Goal: Check status: Check status

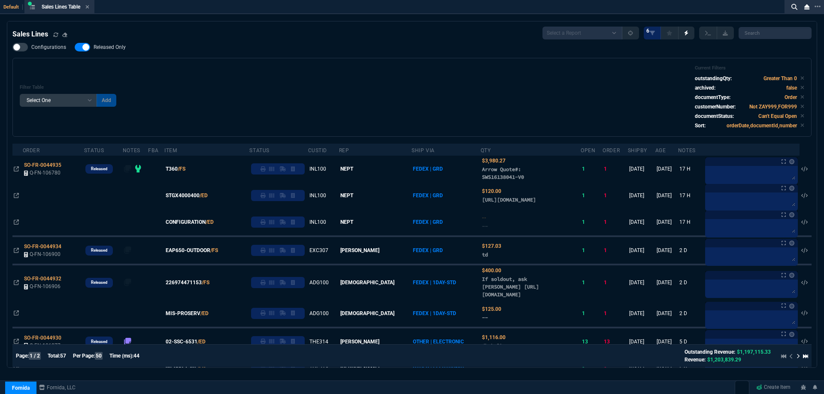
select select
click at [91, 8] on div "Sales Lines Table Sales Line" at bounding box center [59, 7] width 66 height 11
click at [88, 6] on icon at bounding box center [87, 6] width 4 height 5
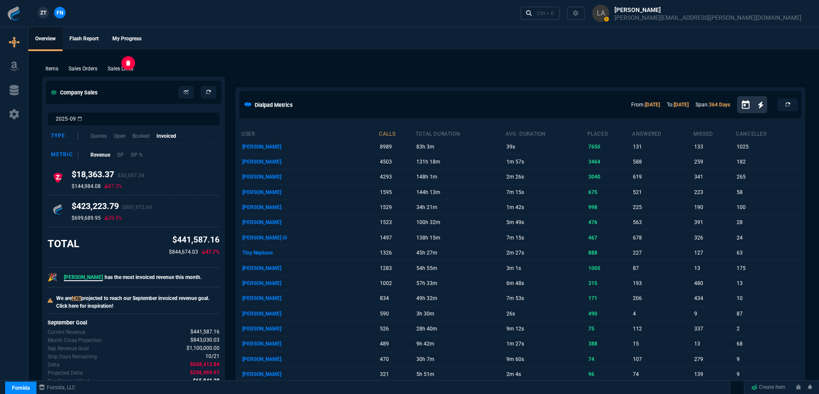
click at [124, 71] on p "Sales Lines" at bounding box center [121, 69] width 26 height 8
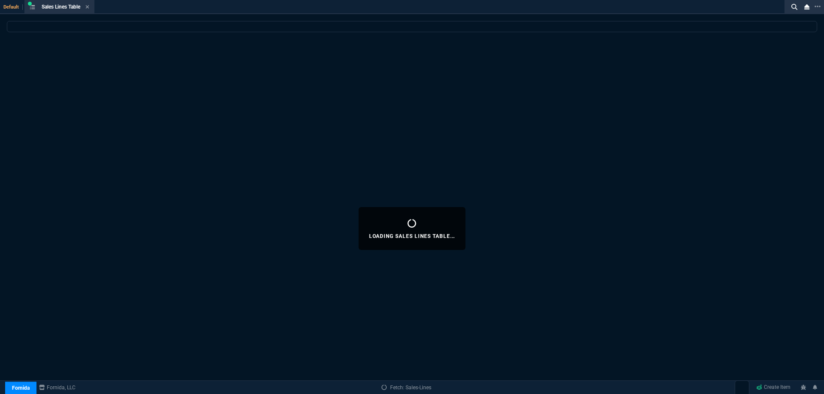
select select
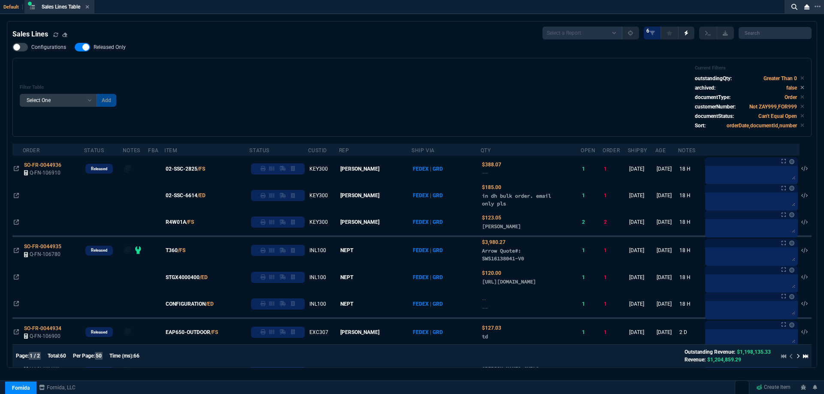
drag, startPoint x: 197, startPoint y: 170, endPoint x: 219, endPoint y: 143, distance: 34.8
click at [197, 170] on span "02-SSC-2825" at bounding box center [182, 169] width 32 height 8
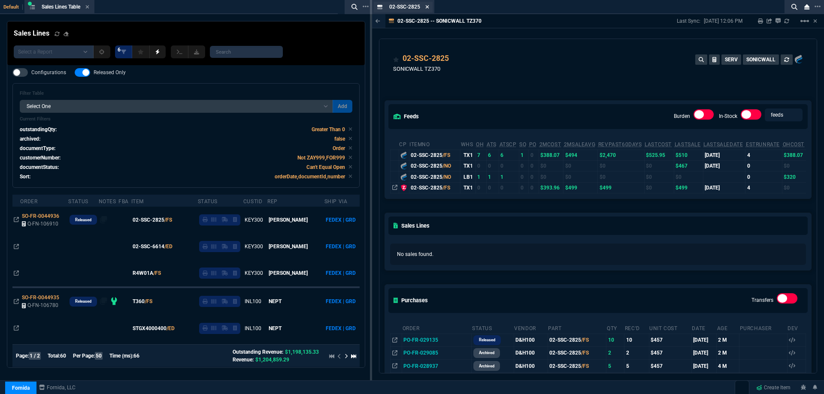
click at [429, 6] on icon at bounding box center [427, 6] width 3 height 3
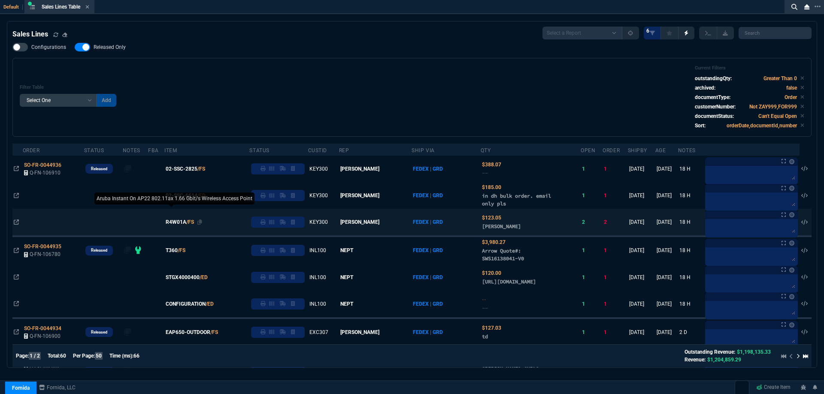
click at [185, 223] on span "R4W01A" at bounding box center [176, 222] width 21 height 8
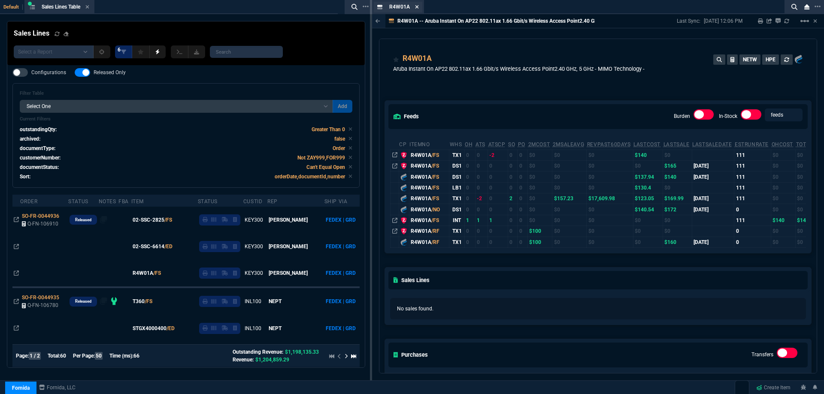
click at [417, 4] on nx-icon at bounding box center [417, 7] width 4 height 7
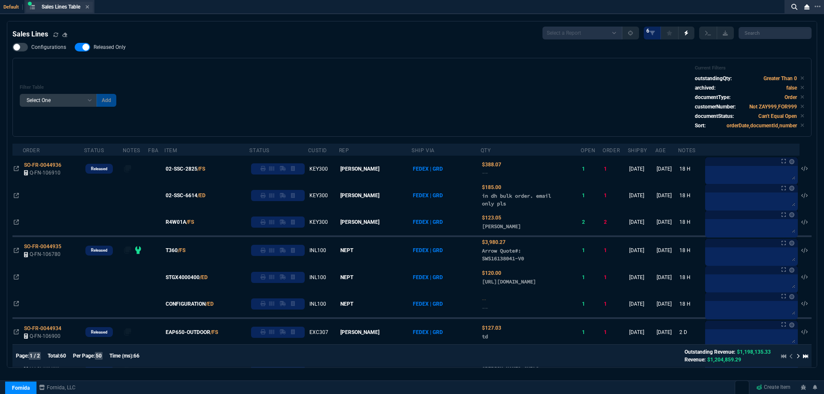
click at [84, 7] on div "Sales Lines Table Sales Line" at bounding box center [66, 6] width 48 height 7
click at [88, 7] on icon at bounding box center [87, 6] width 4 height 5
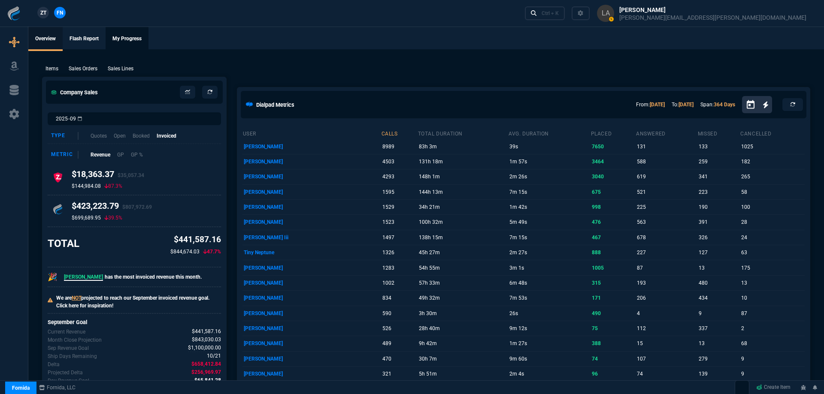
drag, startPoint x: 145, startPoint y: 34, endPoint x: 235, endPoint y: 25, distance: 89.7
drag, startPoint x: 235, startPoint y: 25, endPoint x: 686, endPoint y: 60, distance: 453.1
click at [494, 49] on ul "Overview Flash Report My Progress" at bounding box center [423, 38] width 791 height 22
click at [561, 17] on link "Ctrl + K" at bounding box center [540, 12] width 40 height 13
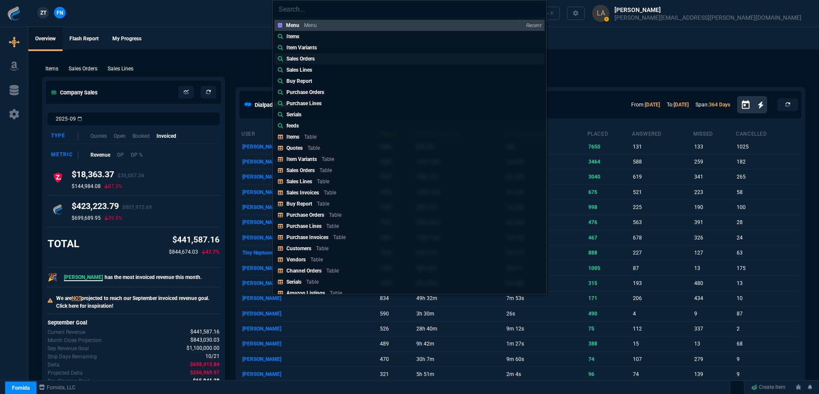
click at [304, 61] on p "Sales Orders" at bounding box center [301, 59] width 28 height 8
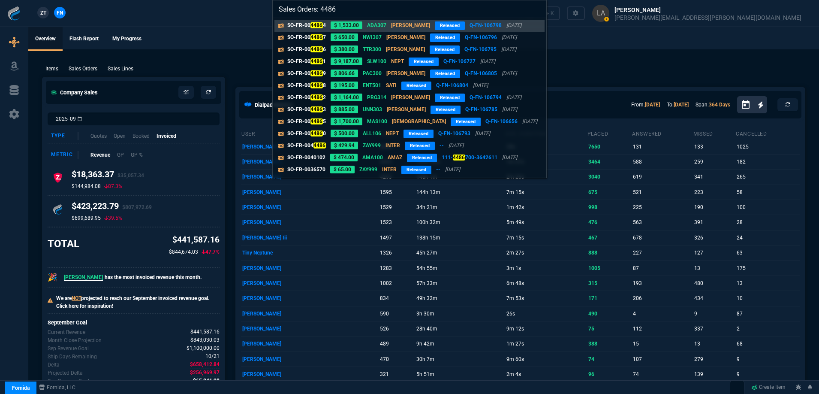
type input "Sales Orders: 44868"
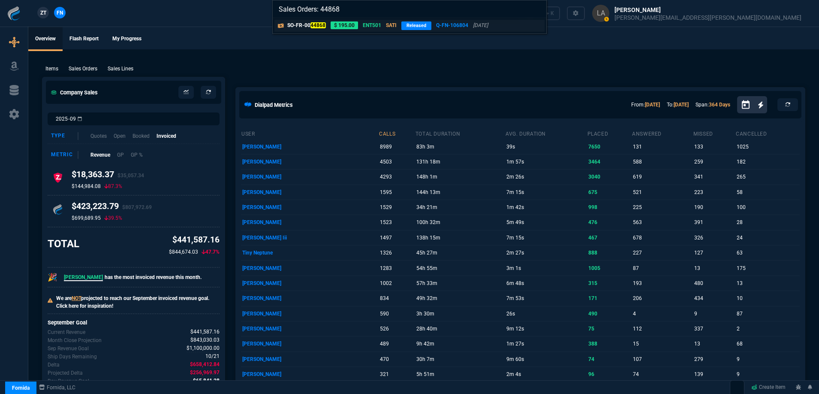
click at [305, 26] on p "SO-FR-00 44868" at bounding box center [306, 25] width 39 height 8
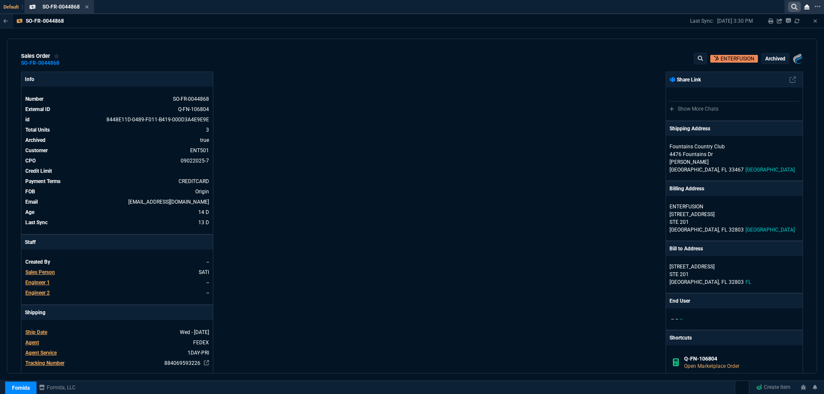
click at [793, 8] on icon at bounding box center [794, 7] width 6 height 6
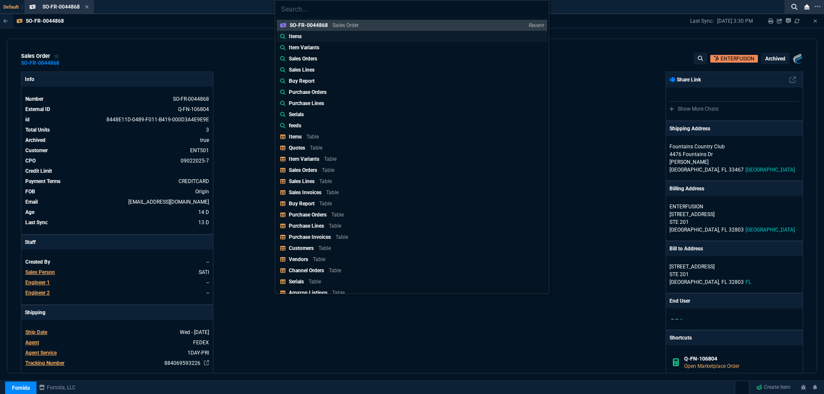
click at [307, 41] on link "Items" at bounding box center [412, 36] width 270 height 11
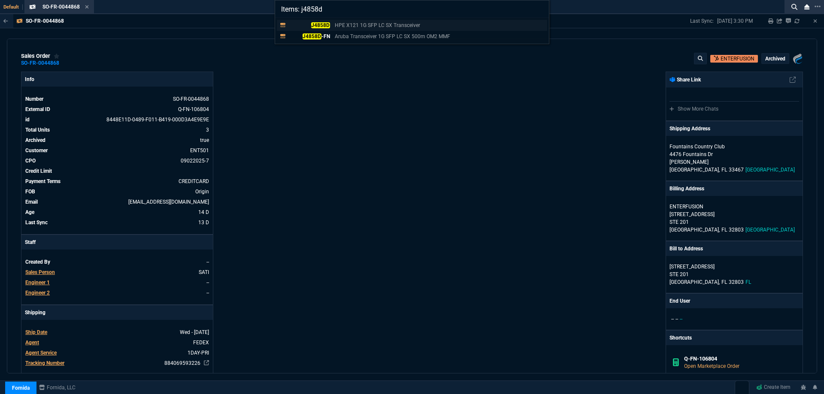
type input "Items: j4858d"
click at [323, 26] on mark "J4858D" at bounding box center [320, 25] width 19 height 6
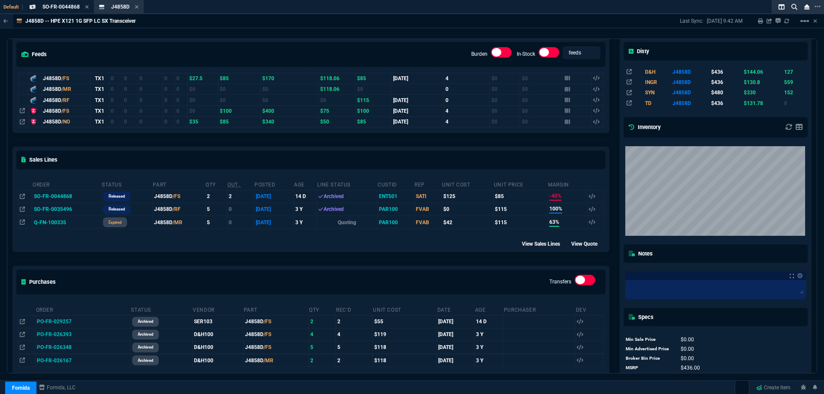
scroll to position [86, 0]
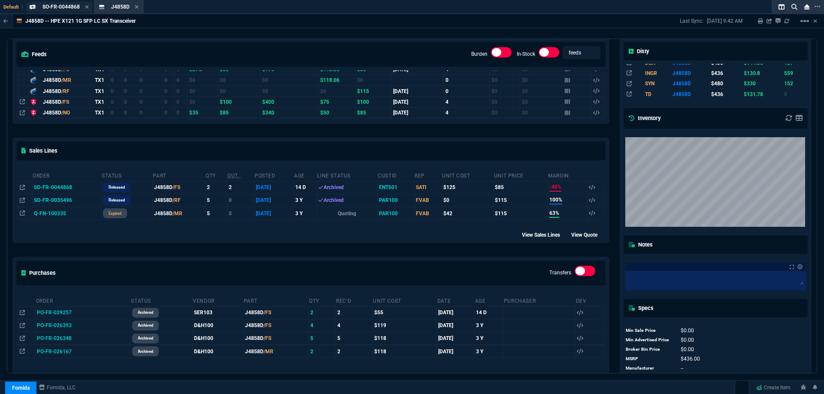
drag, startPoint x: 77, startPoint y: 7, endPoint x: 70, endPoint y: 11, distance: 7.3
click at [77, 7] on span "SO-FR-0044868" at bounding box center [60, 7] width 37 height 6
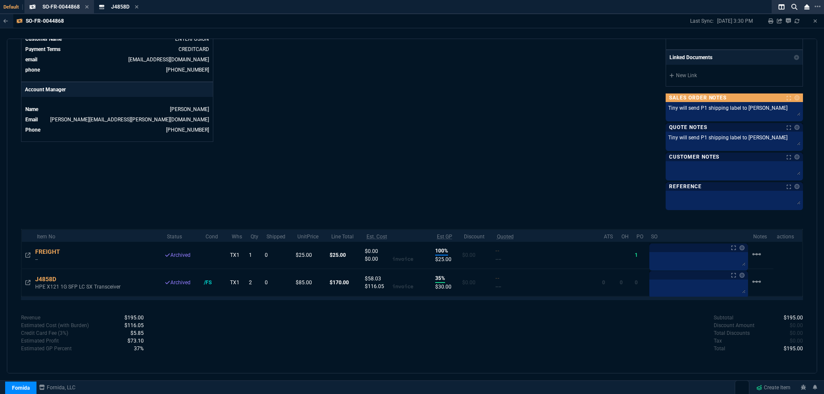
scroll to position [382, 0]
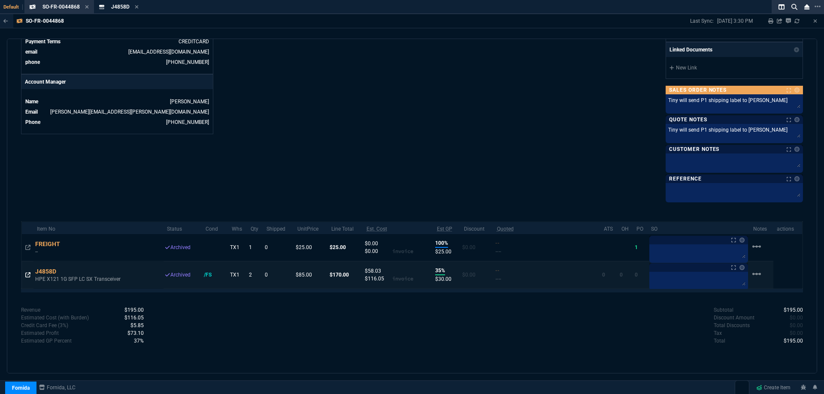
click at [28, 275] on icon at bounding box center [27, 274] width 5 height 5
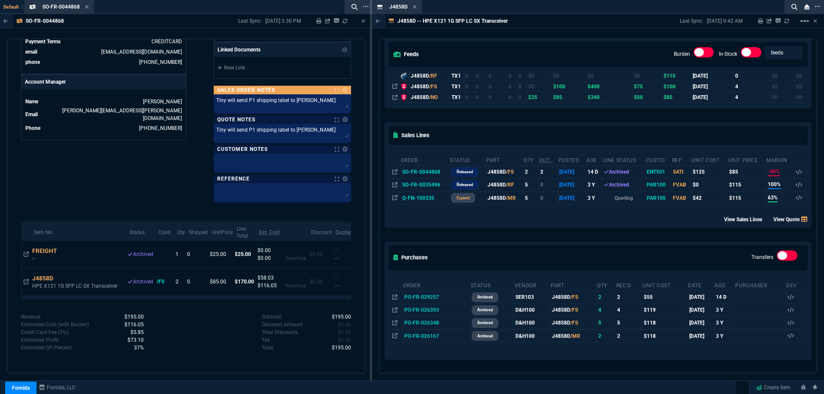
scroll to position [86, 0]
